Goal: Navigation & Orientation: Go to known website

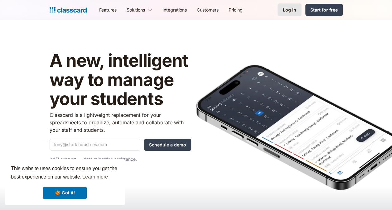
click at [291, 11] on div "Log in" at bounding box center [289, 10] width 13 height 7
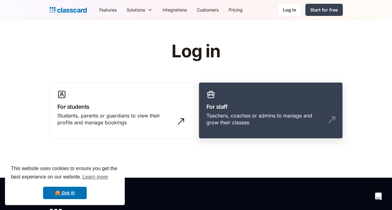
click at [257, 103] on h3 "For staff" at bounding box center [271, 107] width 129 height 8
